Goal: Task Accomplishment & Management: Manage account settings

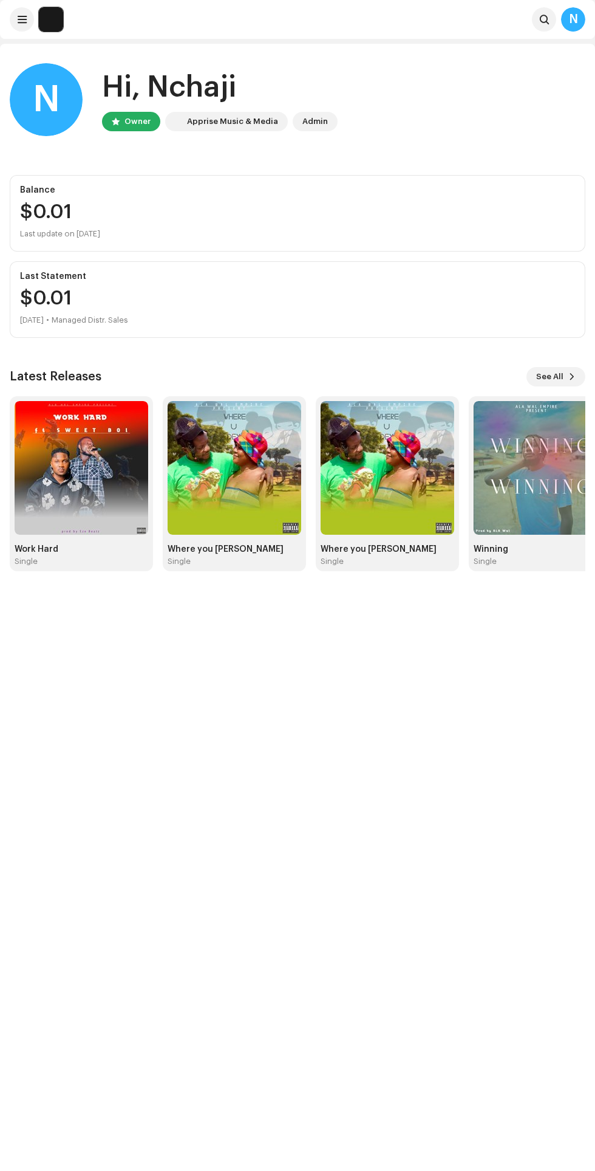
click at [232, 483] on img at bounding box center [235, 468] width 134 height 134
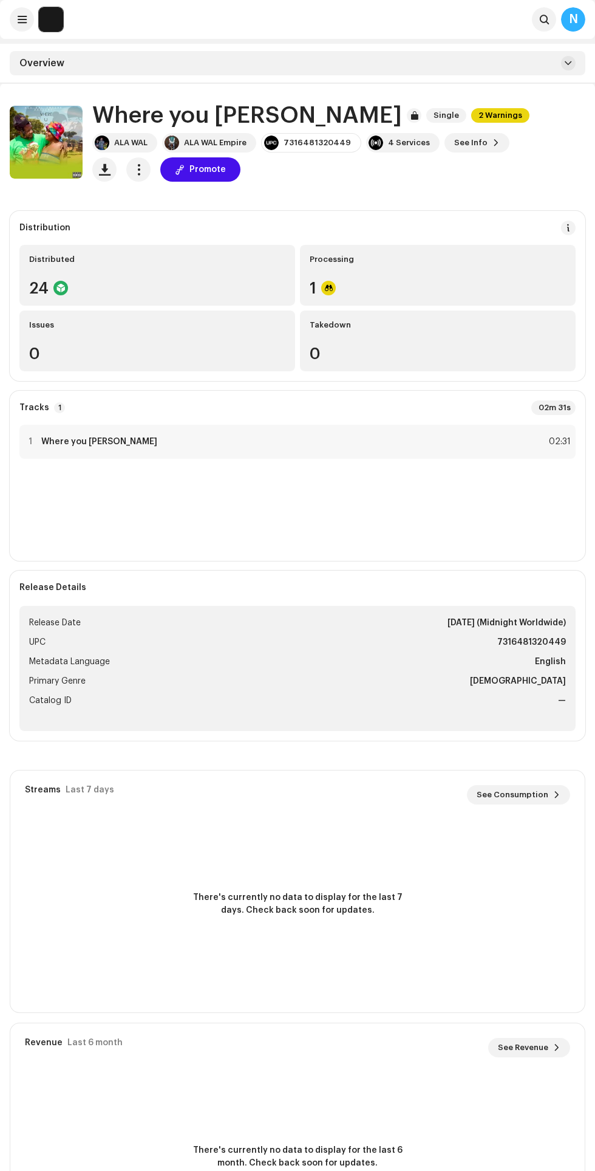
click at [368, 281] on div "1" at bounding box center [438, 288] width 256 height 16
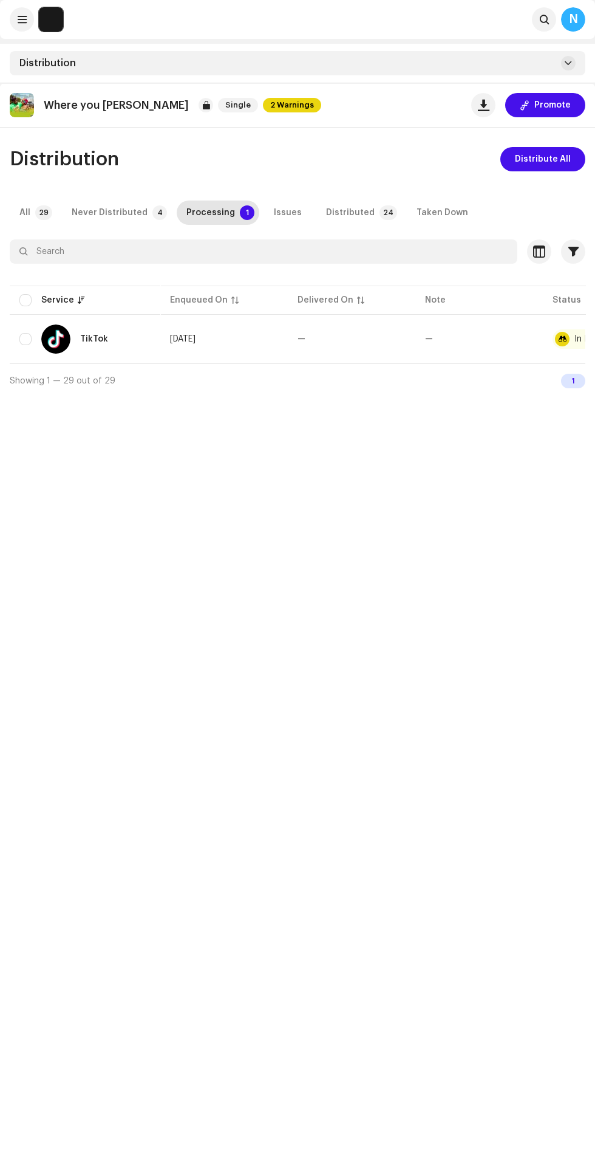
click at [133, 227] on div "Distribution Distribute All All 29 Never Distributed 4 Processing 1 Issues Dist…" at bounding box center [297, 272] width 595 height 250
click at [103, 209] on div "Never Distributed" at bounding box center [110, 213] width 76 height 24
